Goal: Task Accomplishment & Management: Complete application form

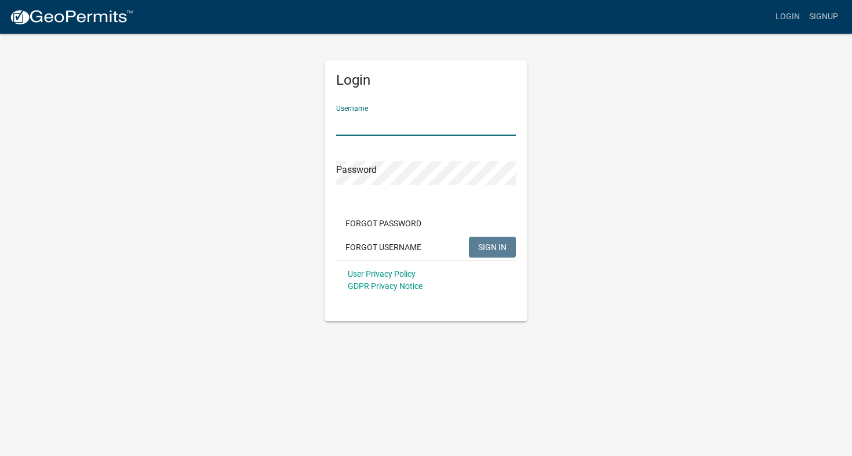
type input "[PERSON_NAME]"
click at [492, 246] on button "SIGN IN" at bounding box center [492, 247] width 47 height 21
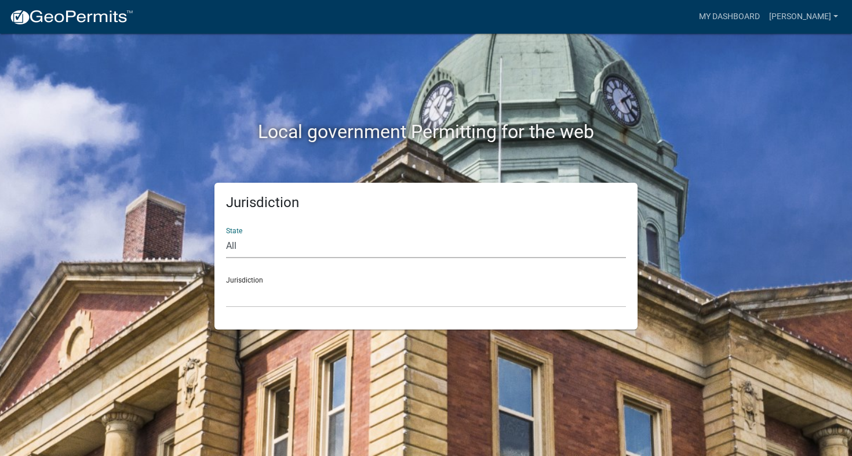
select select "[US_STATE]"
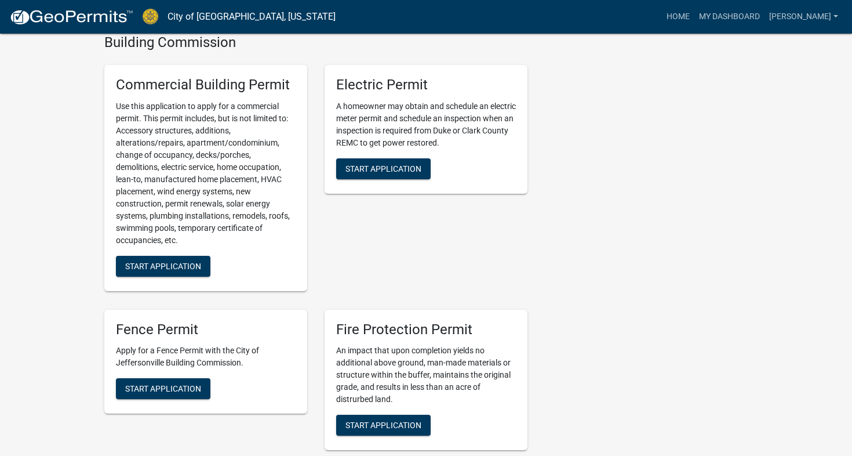
scroll to position [469, 0]
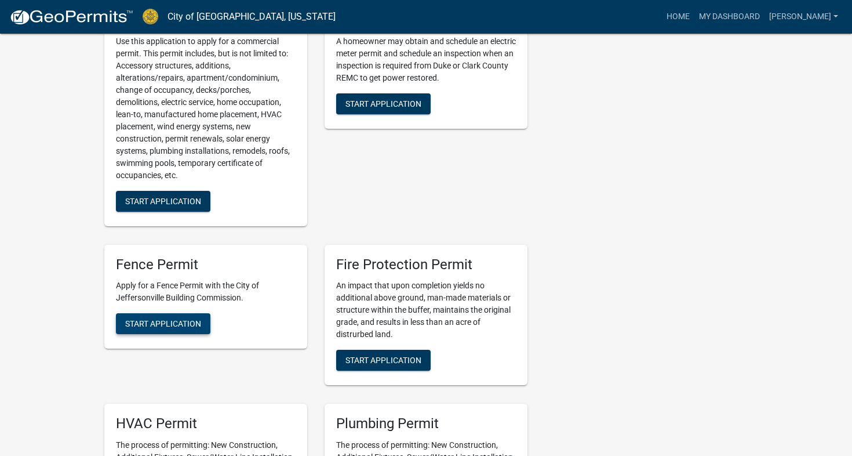
click at [199, 314] on button "Start Application" at bounding box center [163, 323] width 95 height 21
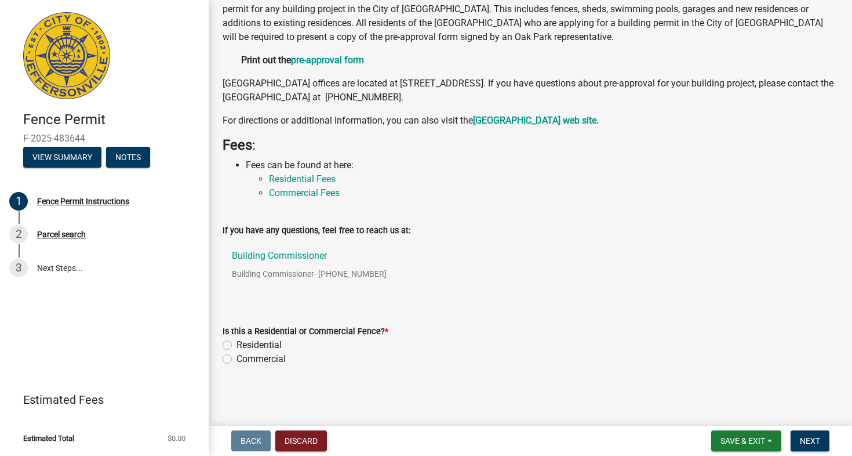
scroll to position [144, 0]
click at [232, 346] on div "Residential" at bounding box center [531, 346] width 616 height 14
click at [237, 342] on label "Residential" at bounding box center [259, 346] width 45 height 14
click at [237, 342] on input "Residential" at bounding box center [241, 343] width 8 height 8
radio input "true"
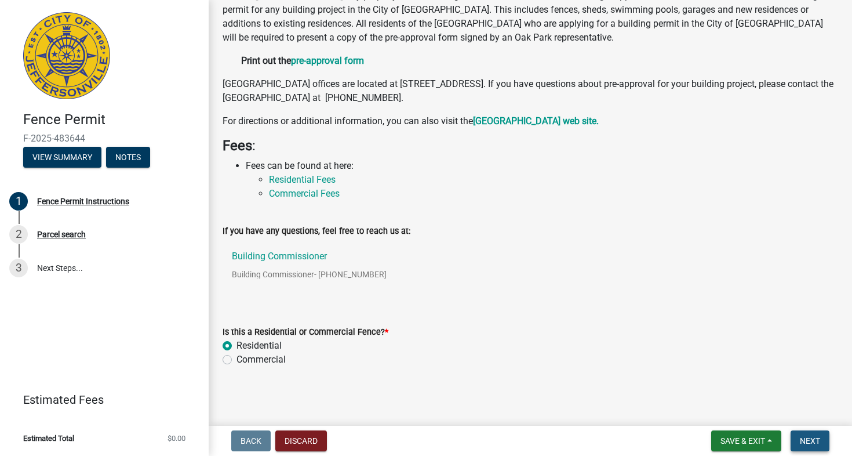
click at [825, 439] on button "Next" at bounding box center [810, 440] width 39 height 21
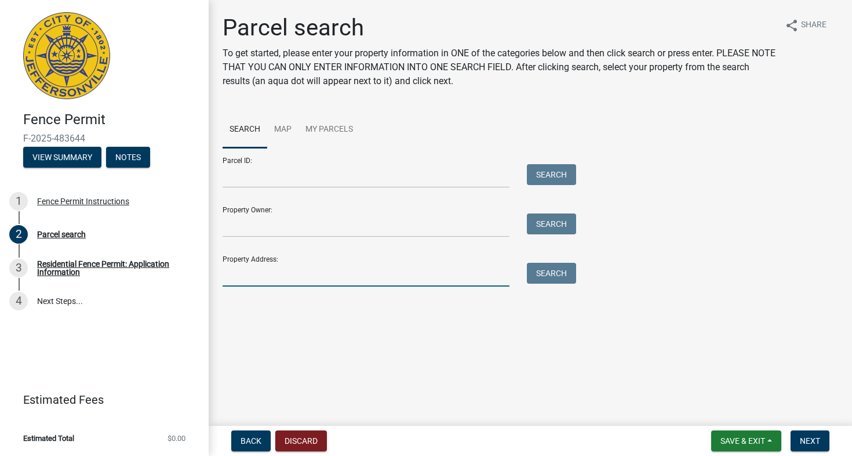
click at [289, 272] on input "Property Address:" at bounding box center [366, 275] width 287 height 24
type input "[STREET_ADDRESS]"
click at [554, 274] on button "Search" at bounding box center [551, 273] width 49 height 21
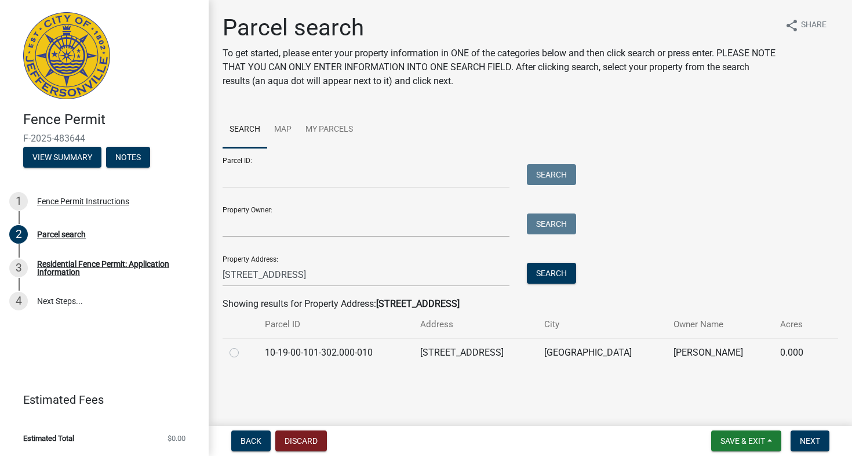
click at [244, 346] on label at bounding box center [244, 346] width 0 height 0
click at [244, 353] on input "radio" at bounding box center [248, 350] width 8 height 8
radio input "true"
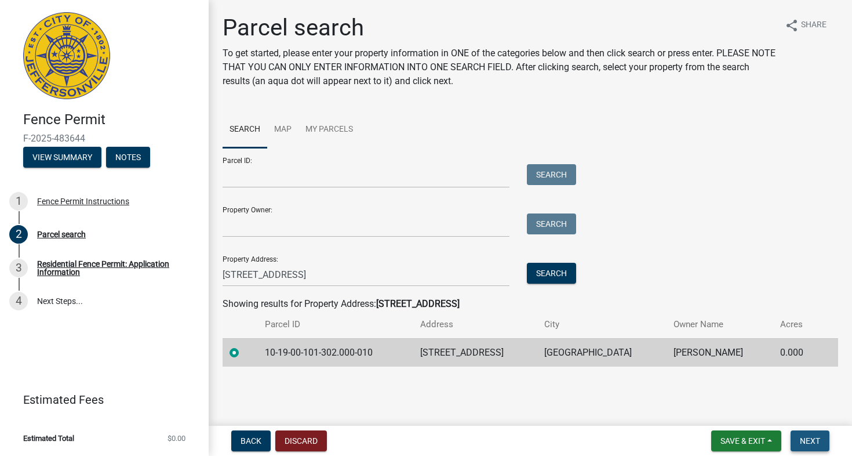
click at [796, 435] on button "Next" at bounding box center [810, 440] width 39 height 21
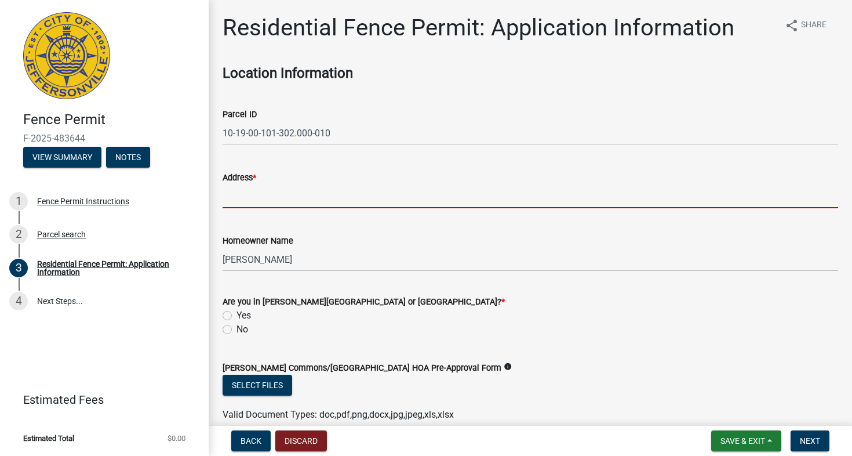
click at [244, 200] on input "Address *" at bounding box center [531, 196] width 616 height 24
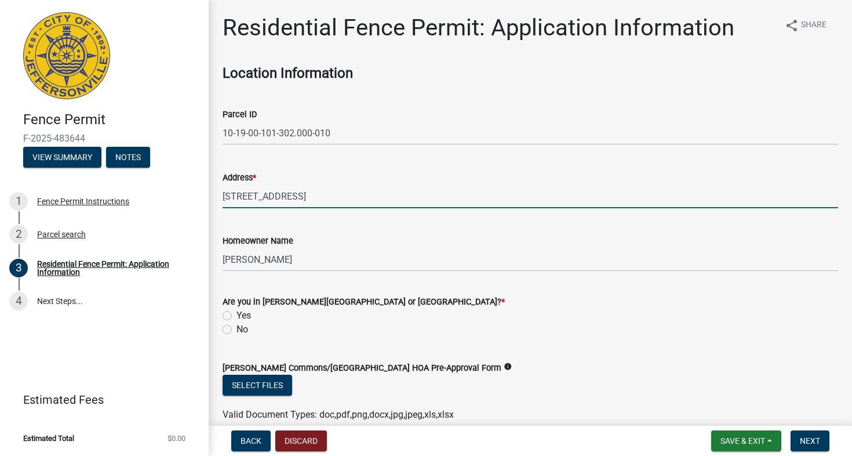
type input "[STREET_ADDRESS]"
click at [237, 328] on label "No" at bounding box center [243, 329] width 12 height 14
click at [237, 328] on input "No" at bounding box center [241, 326] width 8 height 8
radio input "true"
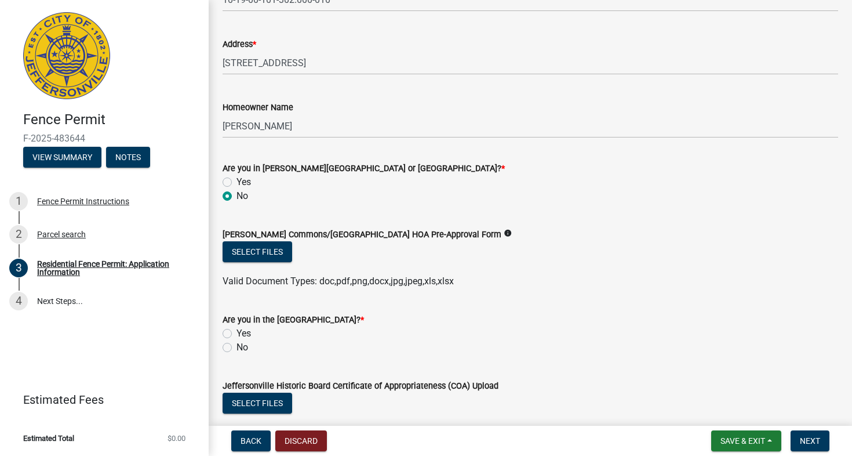
scroll to position [135, 0]
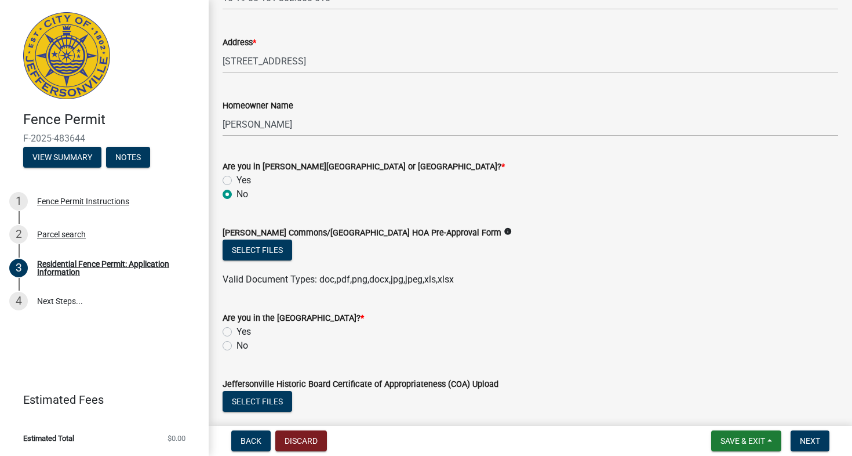
click at [237, 346] on label "No" at bounding box center [243, 346] width 12 height 14
click at [237, 346] on input "No" at bounding box center [241, 343] width 8 height 8
radio input "true"
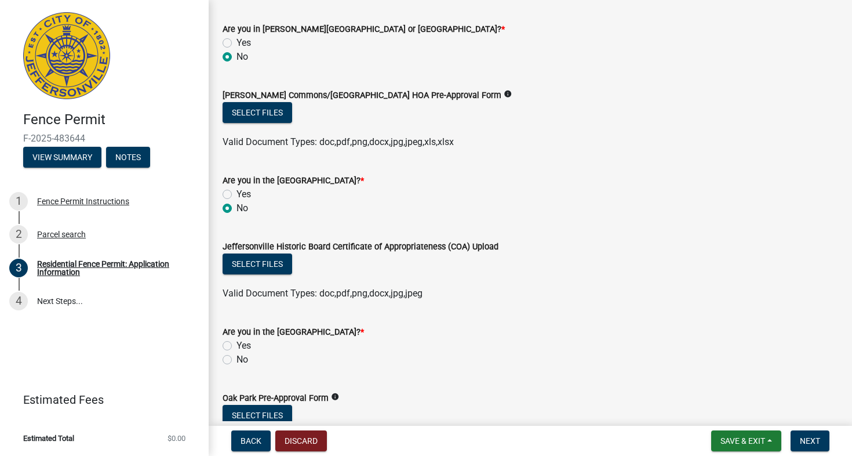
scroll to position [278, 0]
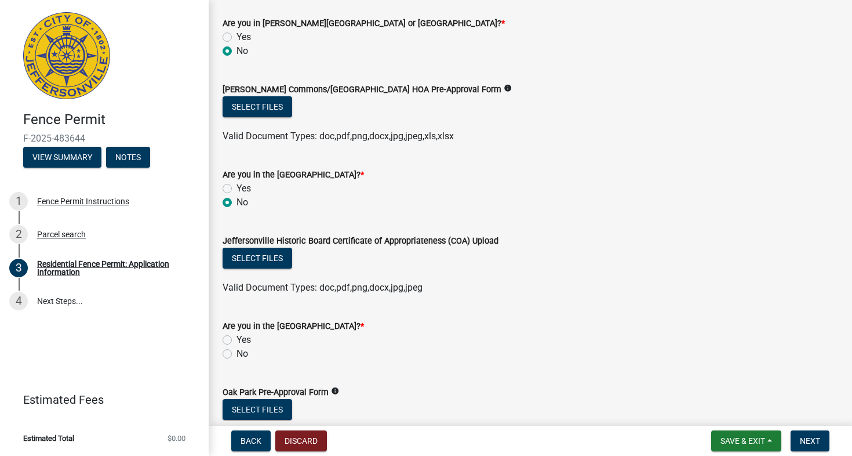
click at [237, 353] on label "No" at bounding box center [243, 354] width 12 height 14
click at [237, 353] on input "No" at bounding box center [241, 351] width 8 height 8
radio input "true"
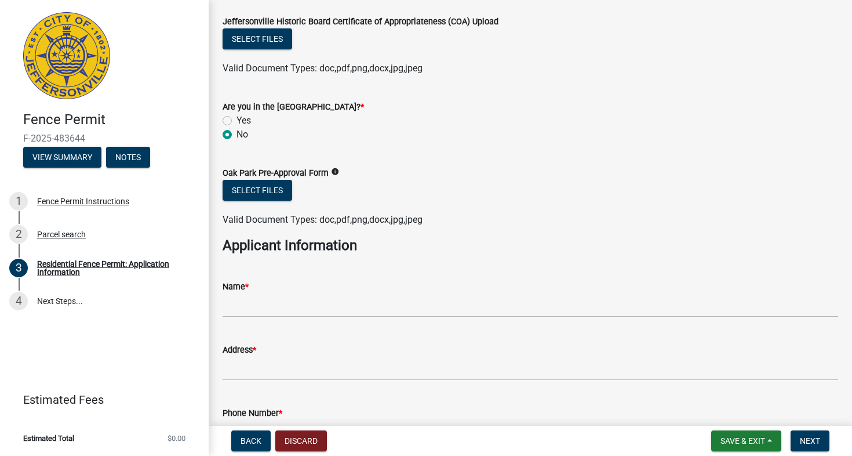
scroll to position [504, 0]
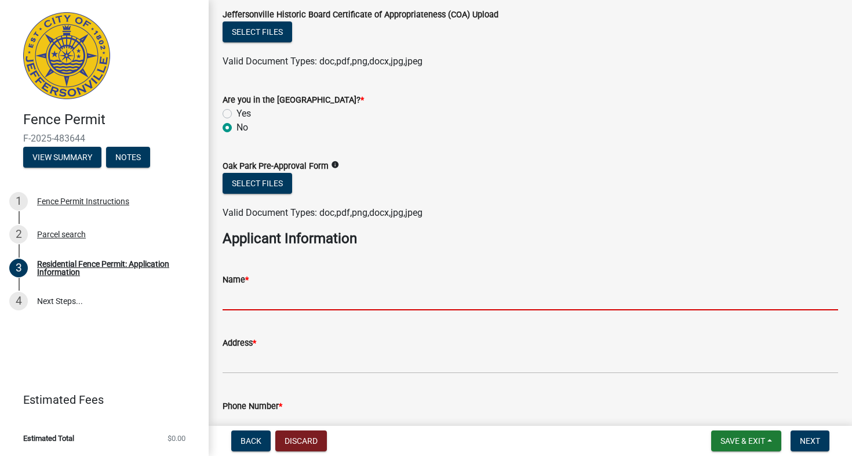
click at [256, 301] on input "Name *" at bounding box center [531, 298] width 616 height 24
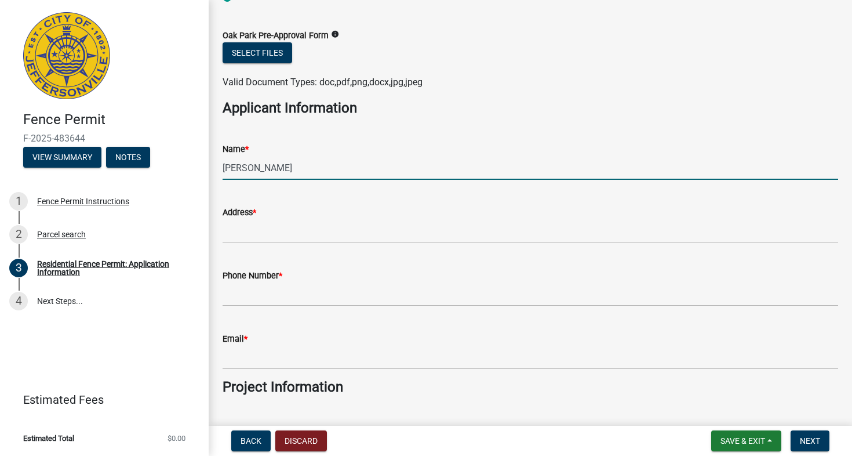
scroll to position [637, 0]
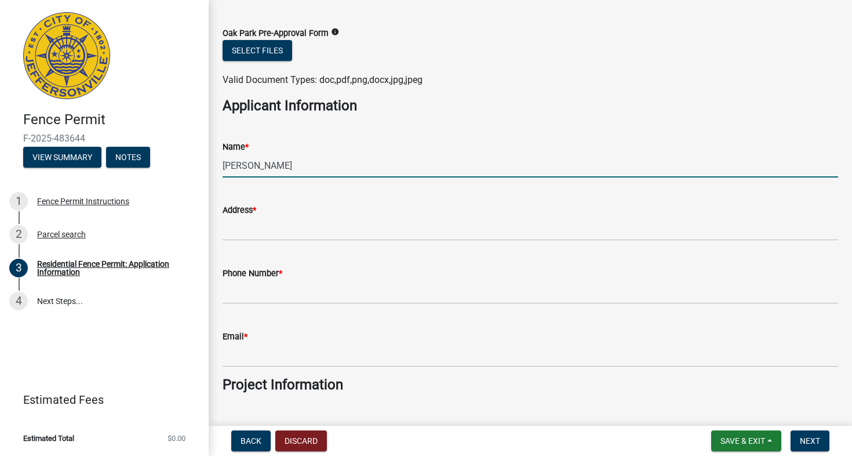
type input "[PERSON_NAME]"
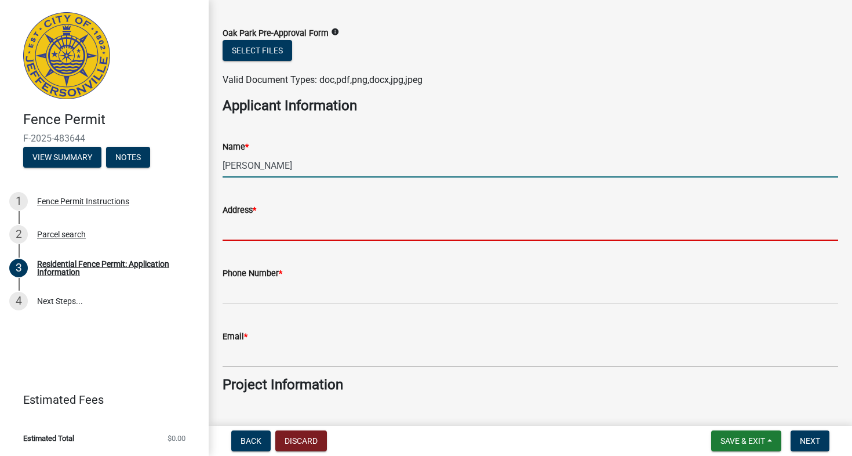
click at [246, 237] on input "Address *" at bounding box center [531, 229] width 616 height 24
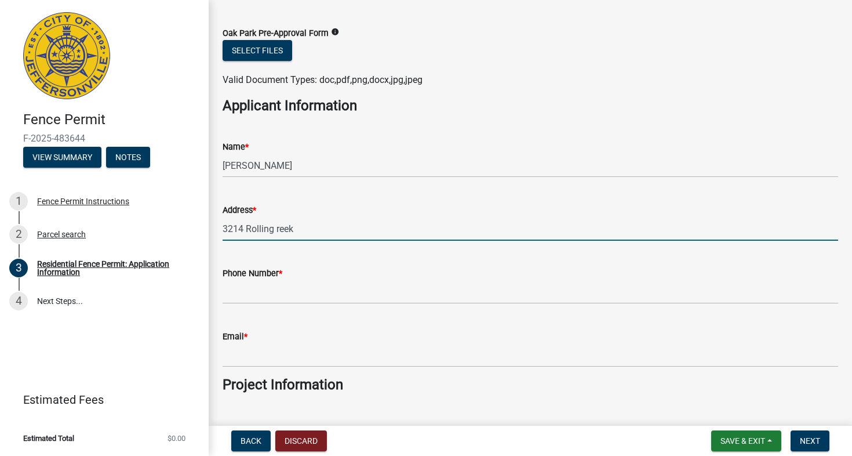
click at [275, 228] on input "3214 Rolling reek" at bounding box center [531, 229] width 616 height 24
type input "[STREET_ADDRESS]"
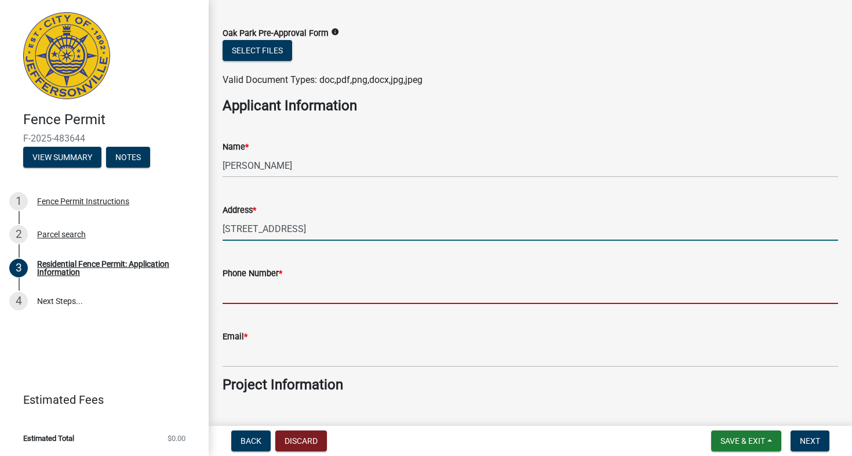
click at [254, 292] on input "Phone Number *" at bounding box center [531, 292] width 616 height 24
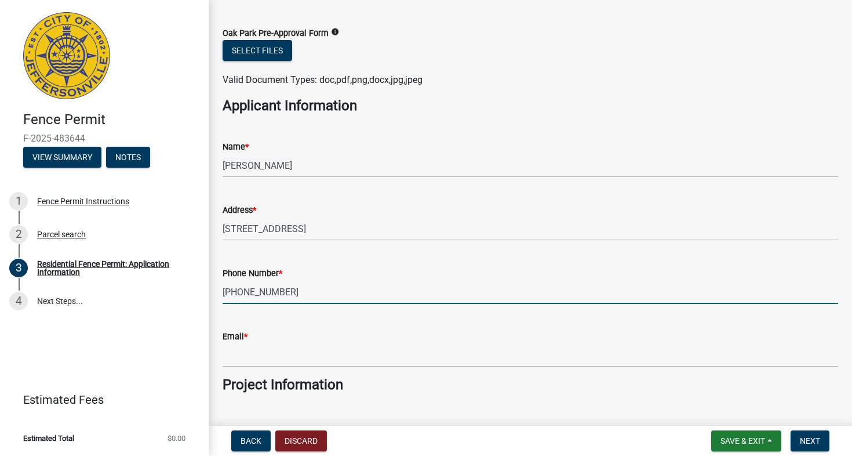
type input "[PHONE_NUMBER]"
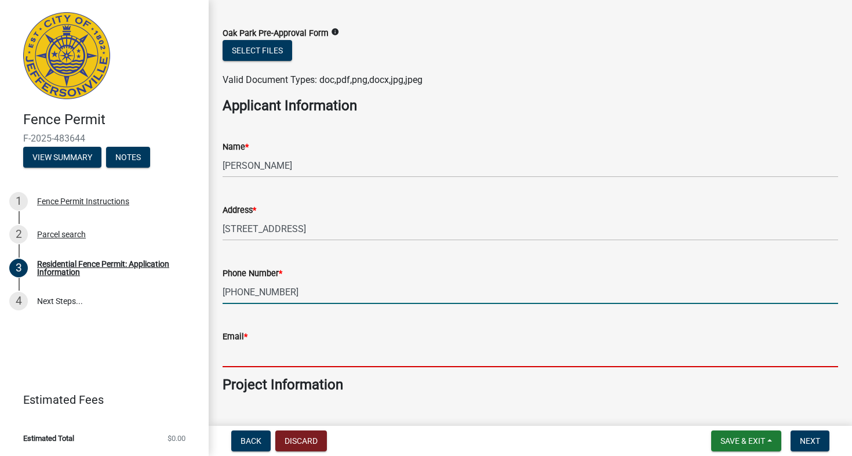
click at [248, 353] on input "Email *" at bounding box center [531, 355] width 616 height 24
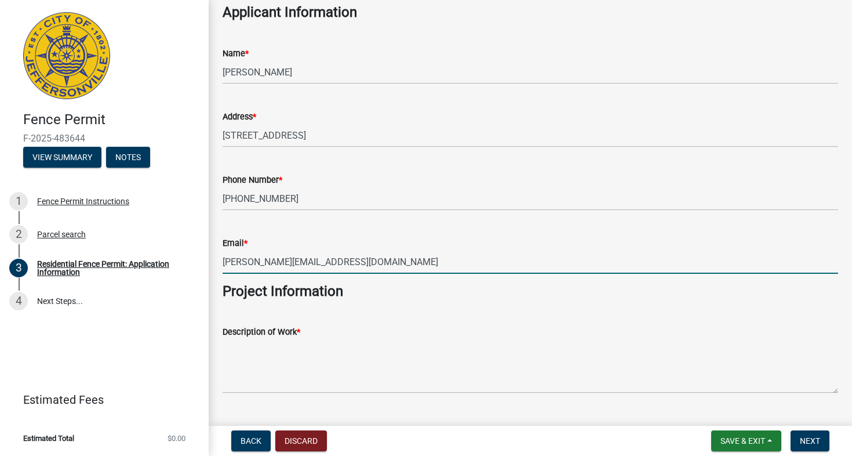
scroll to position [734, 0]
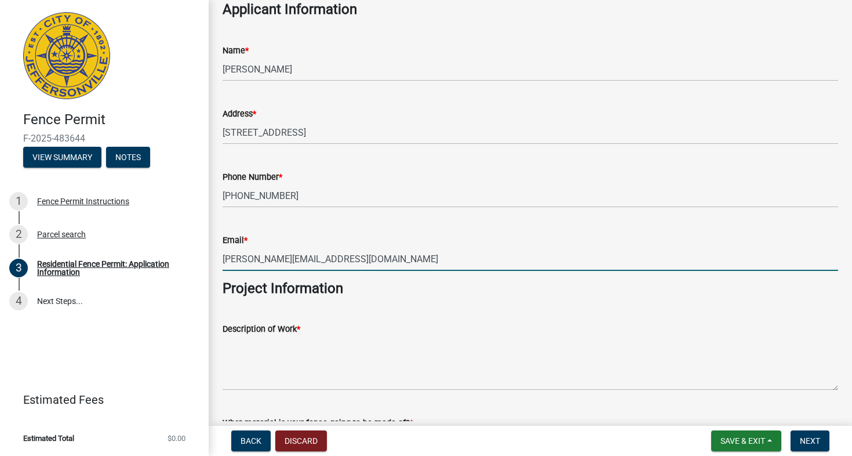
click at [245, 259] on input "[PERSON_NAME][EMAIL_ADDRESS][DOMAIN_NAME]" at bounding box center [531, 259] width 616 height 24
type input "[EMAIL_ADDRESS][DOMAIN_NAME]"
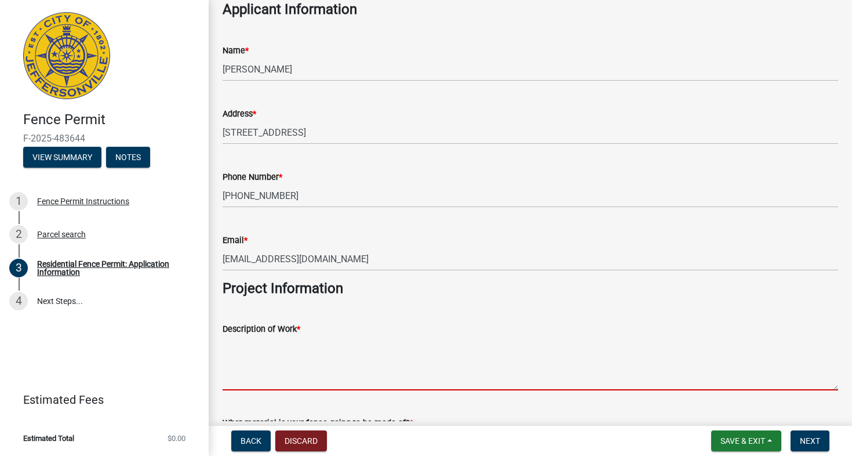
click at [321, 336] on textarea "Description of Work *" at bounding box center [531, 363] width 616 height 55
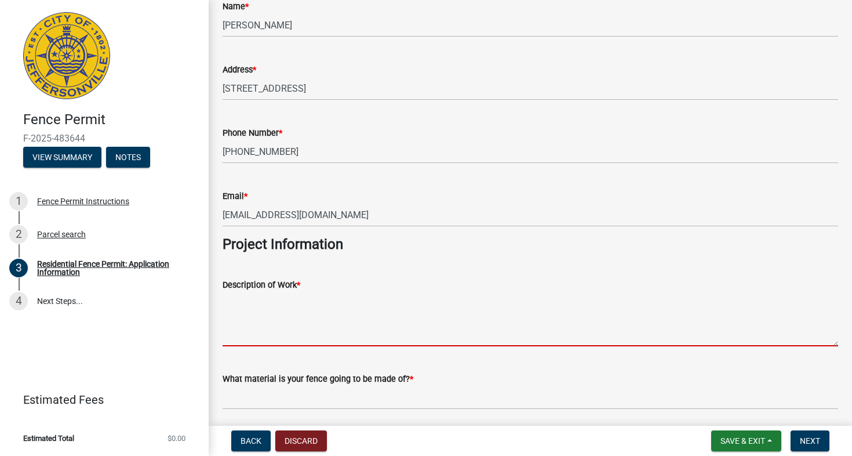
scroll to position [794, 0]
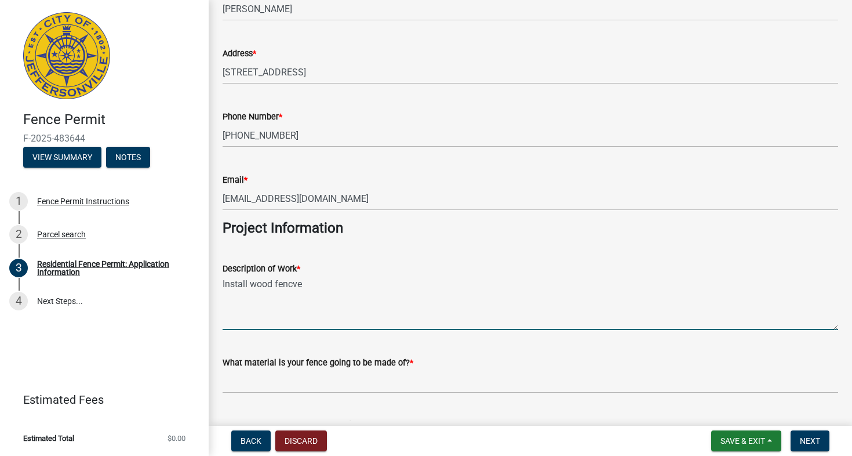
type textarea "Install wood fence"
click at [321, 335] on wm-data-entity-input "Description of Work * Install wood fence" at bounding box center [531, 292] width 616 height 94
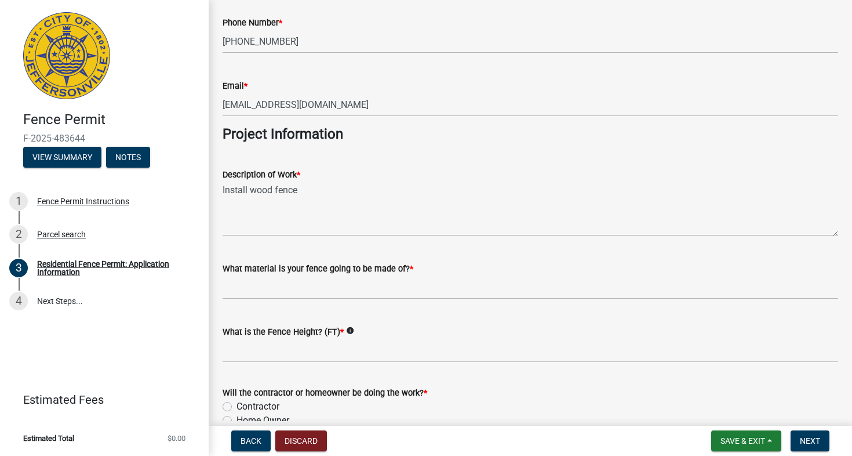
scroll to position [892, 0]
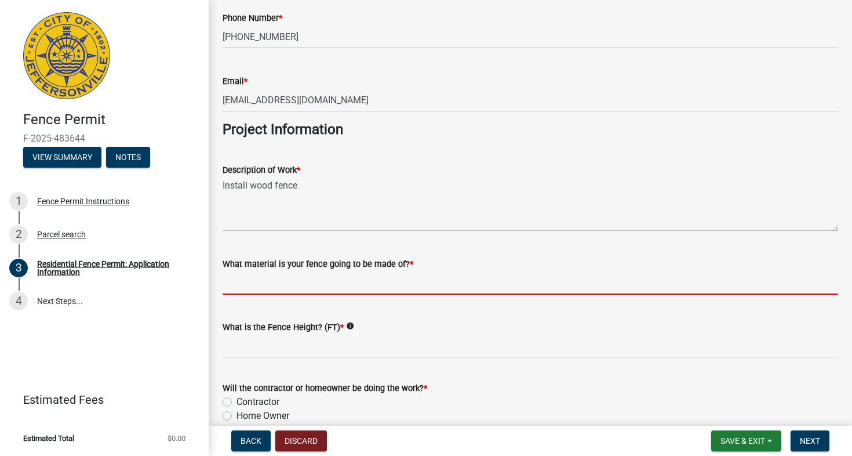
click at [299, 285] on input "What material is your fence going to be made of? *" at bounding box center [531, 283] width 616 height 24
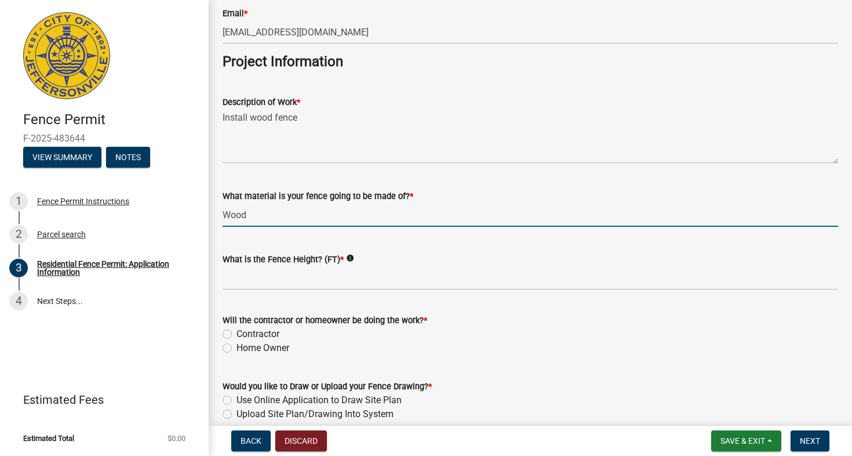
scroll to position [965, 0]
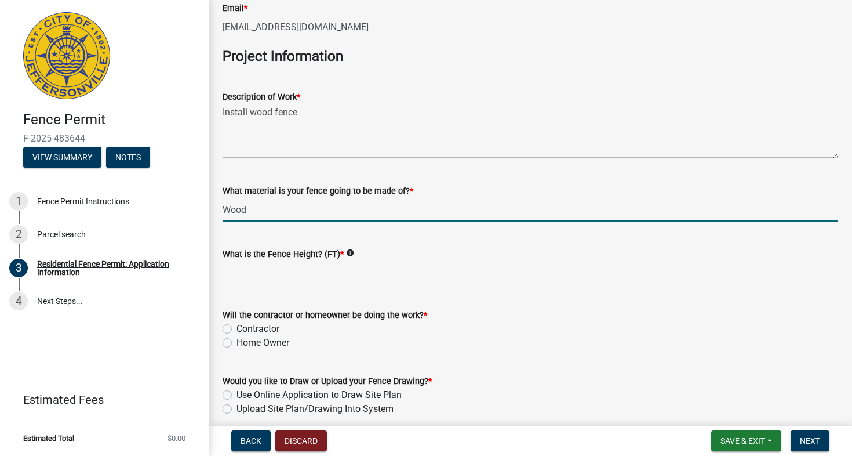
type input "Wood"
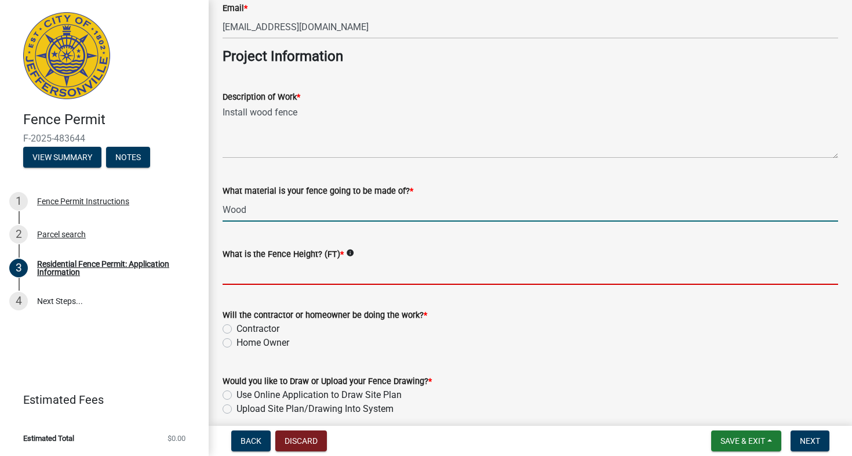
click at [272, 273] on input "What is the Fence Height? (FT) *" at bounding box center [531, 273] width 616 height 24
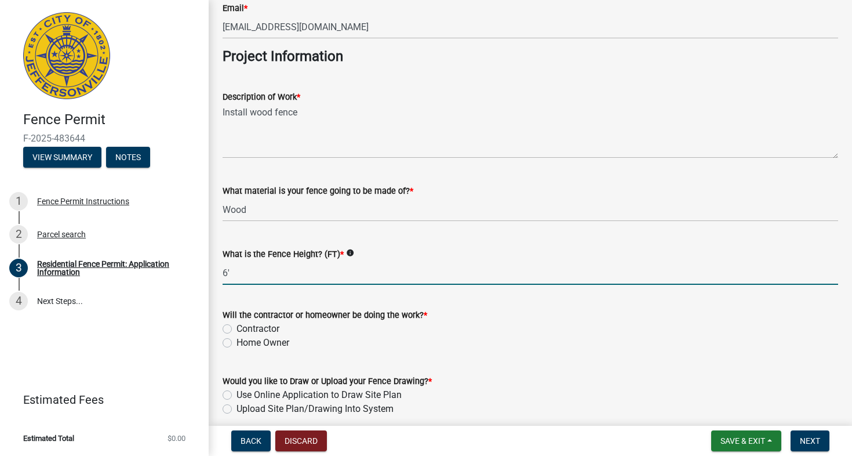
type input "6'"
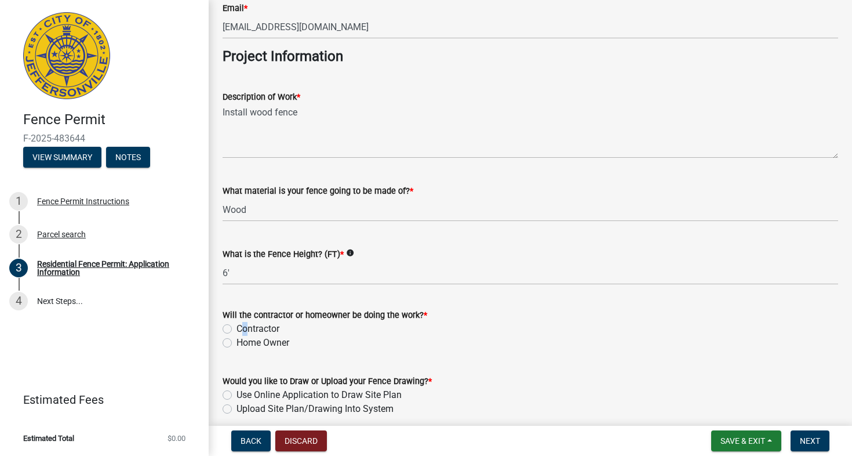
click at [237, 325] on label "Contractor" at bounding box center [258, 329] width 43 height 14
click at [237, 325] on input "Contractor" at bounding box center [241, 326] width 8 height 8
radio input "true"
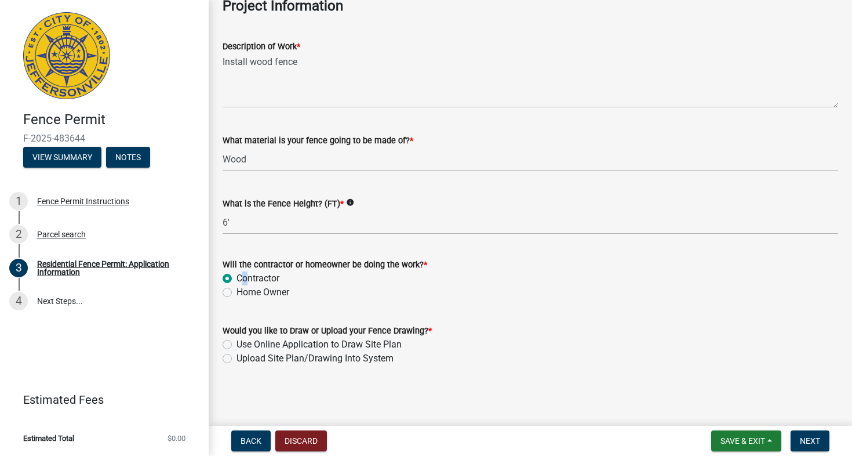
scroll to position [1015, 0]
click at [237, 359] on label "Upload Site Plan/Drawing Into System" at bounding box center [315, 360] width 157 height 14
click at [237, 359] on input "Upload Site Plan/Drawing Into System" at bounding box center [241, 357] width 8 height 8
radio input "true"
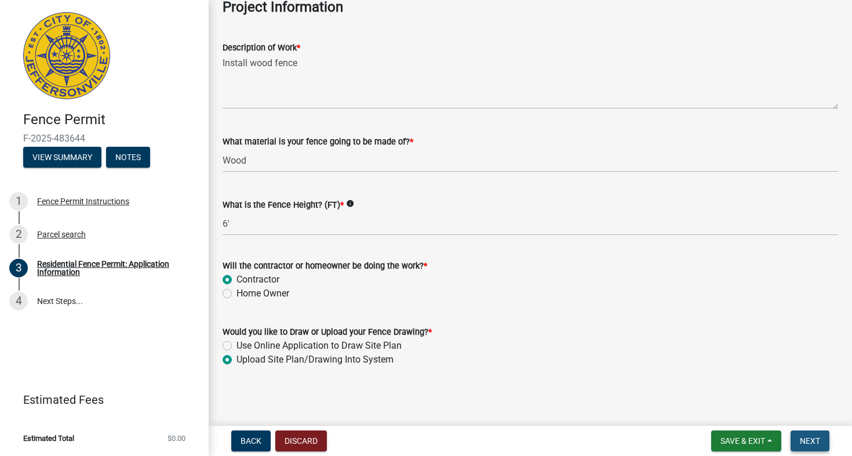
click at [814, 439] on span "Next" at bounding box center [810, 440] width 20 height 9
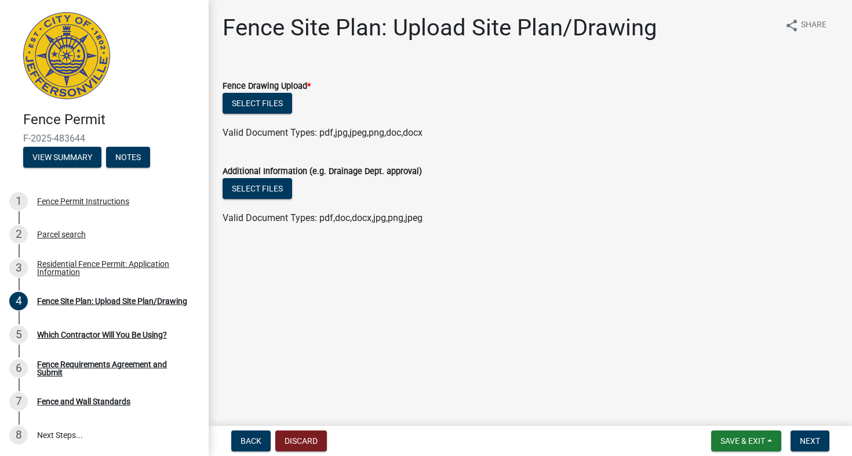
drag, startPoint x: 569, startPoint y: 339, endPoint x: 377, endPoint y: 227, distance: 222.0
click at [377, 228] on main "Fence Site Plan: Upload Site Plan/Drawing share Share Fence Drawing Upload * Se…" at bounding box center [531, 210] width 644 height 421
click at [263, 99] on button "Select files" at bounding box center [258, 103] width 70 height 21
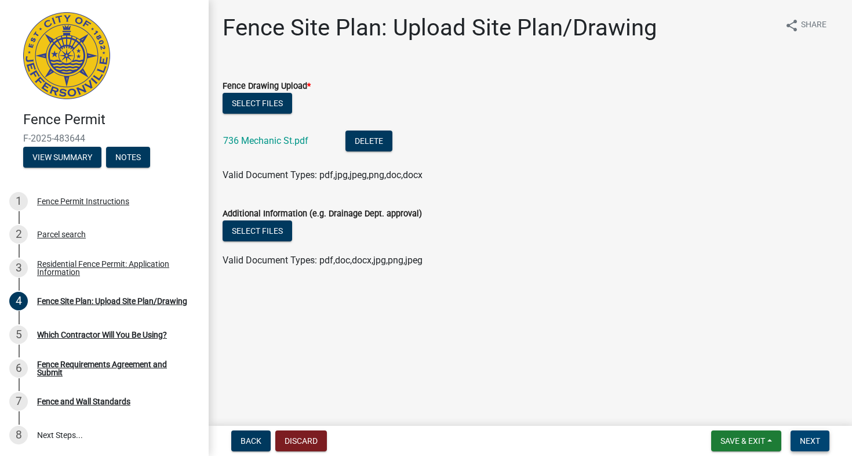
click at [803, 441] on span "Next" at bounding box center [810, 440] width 20 height 9
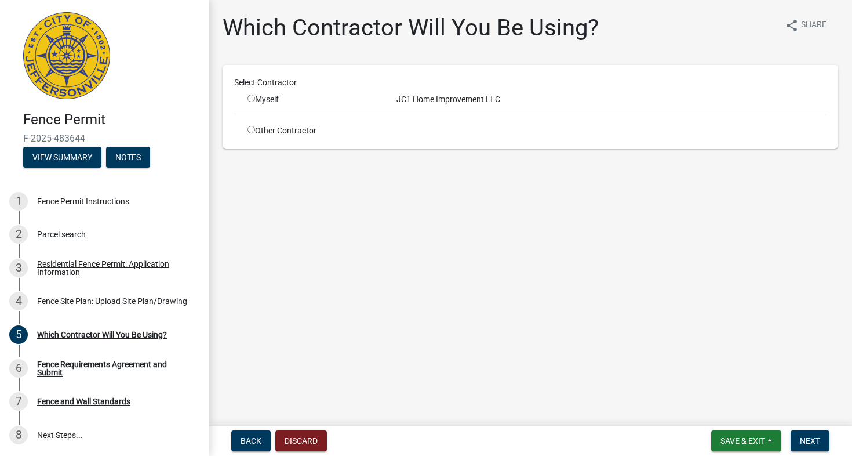
click at [252, 100] on input "radio" at bounding box center [252, 99] width 8 height 8
radio input "true"
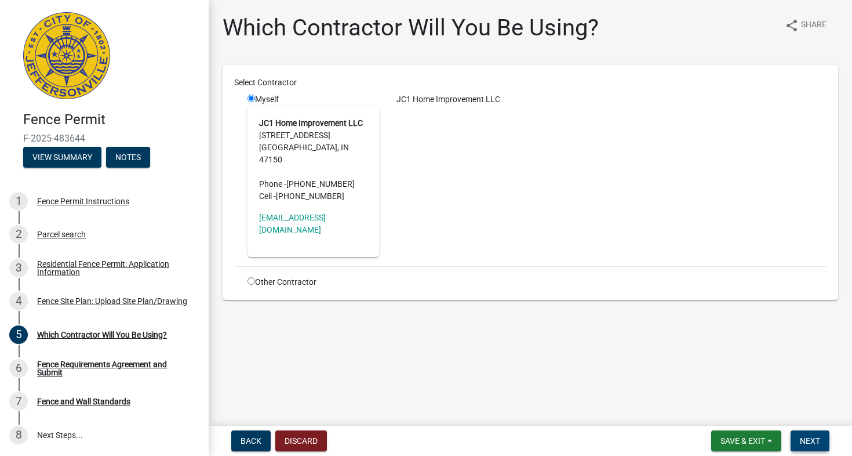
click at [813, 445] on span "Next" at bounding box center [810, 440] width 20 height 9
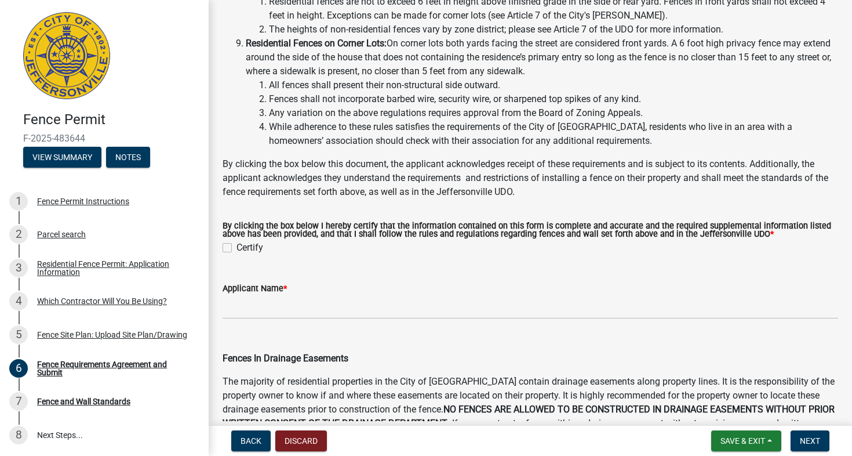
scroll to position [291, 0]
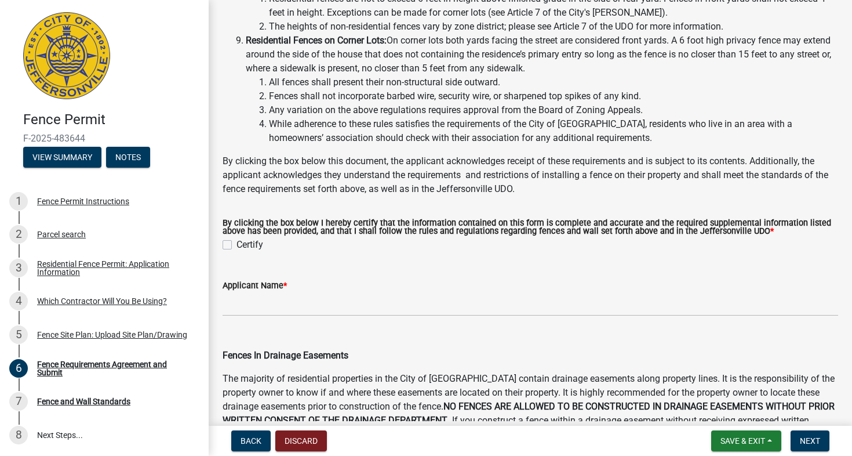
click at [237, 252] on label "Certify" at bounding box center [250, 245] width 27 height 14
click at [237, 245] on input "Certify" at bounding box center [241, 242] width 8 height 8
checkbox input "true"
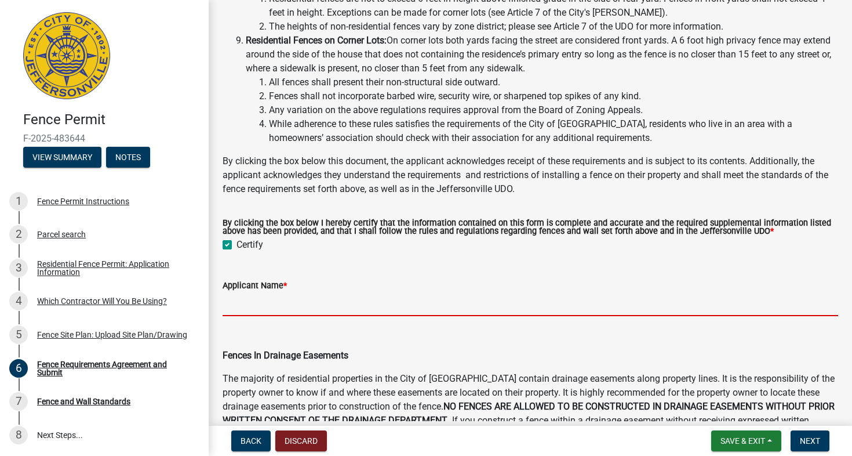
click at [252, 316] on input "Applicant Name *" at bounding box center [531, 304] width 616 height 24
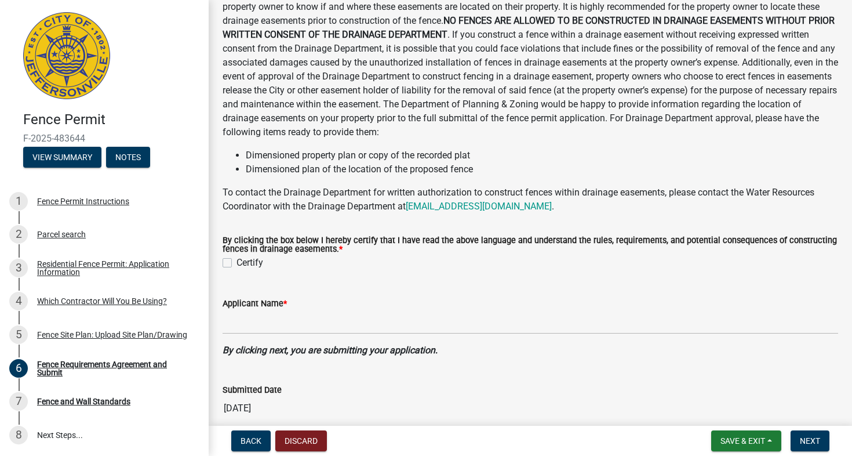
scroll to position [746, 0]
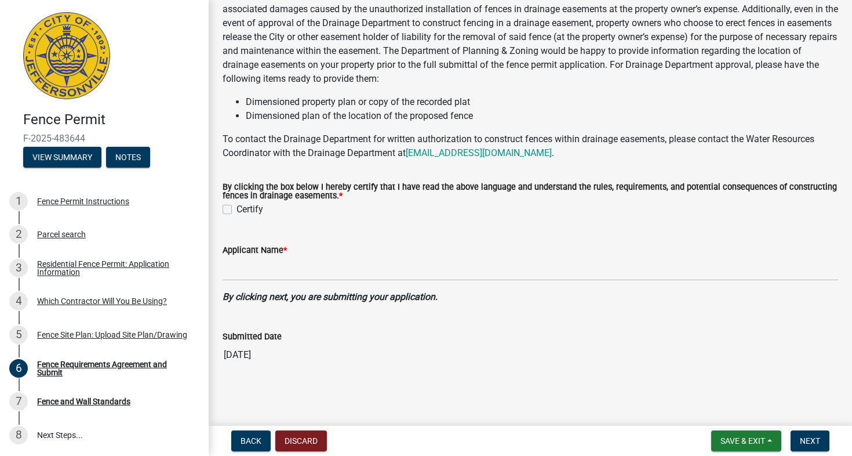
type input "[PERSON_NAME]"
click at [237, 215] on label "Certify" at bounding box center [250, 209] width 27 height 14
click at [237, 210] on input "Certify" at bounding box center [241, 206] width 8 height 8
checkbox input "true"
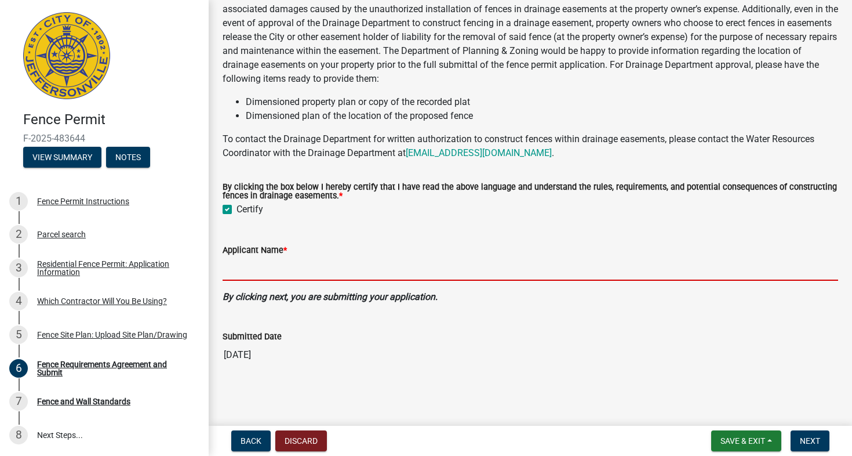
click at [236, 278] on input "Applicant Name *" at bounding box center [531, 269] width 616 height 24
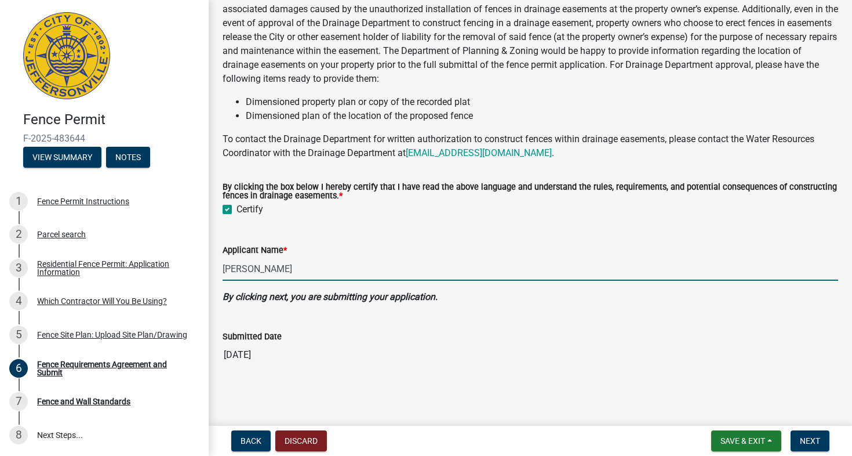
type input "[PERSON_NAME]"
click at [812, 441] on span "Next" at bounding box center [810, 440] width 20 height 9
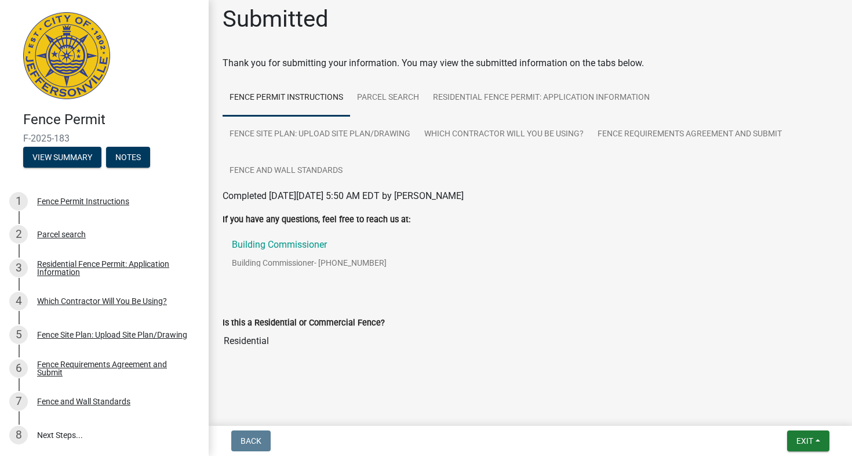
scroll to position [9, 0]
